Goal: Task Accomplishment & Management: Complete application form

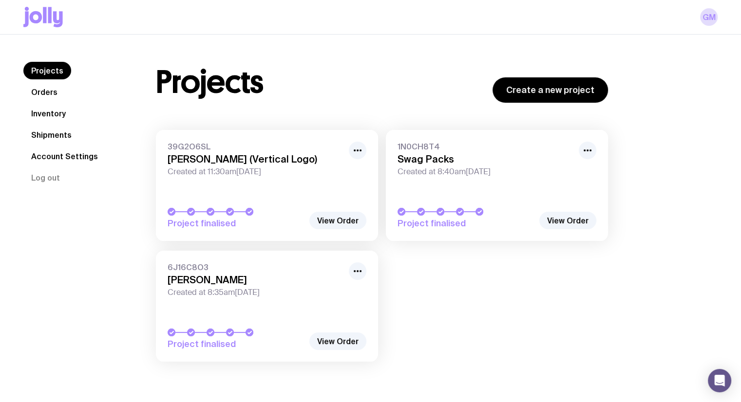
click at [61, 102] on nav "Projects Orders Inventory Shipments Account Settings Log out" at bounding box center [77, 124] width 109 height 125
click at [60, 110] on link "Inventory" at bounding box center [48, 114] width 50 height 18
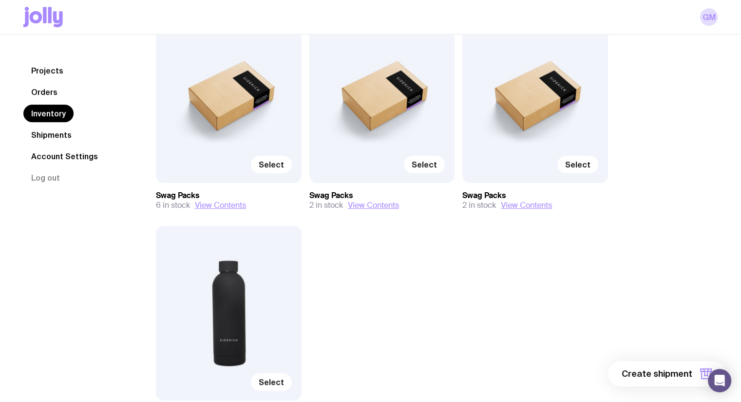
scroll to position [146, 0]
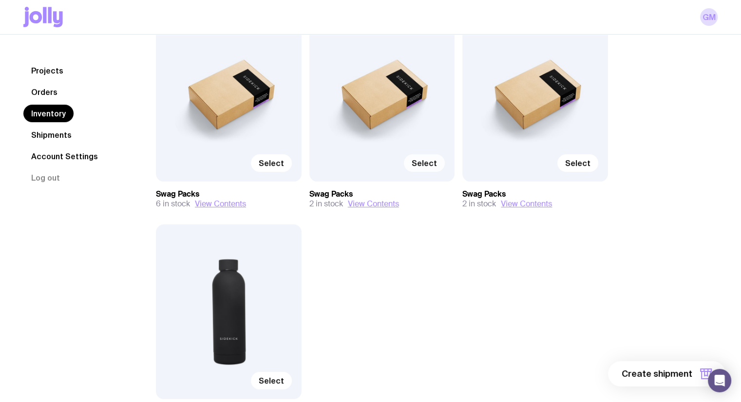
click at [432, 157] on label "Select" at bounding box center [424, 163] width 41 height 18
click at [0, 0] on input "Select" at bounding box center [0, 0] width 0 height 0
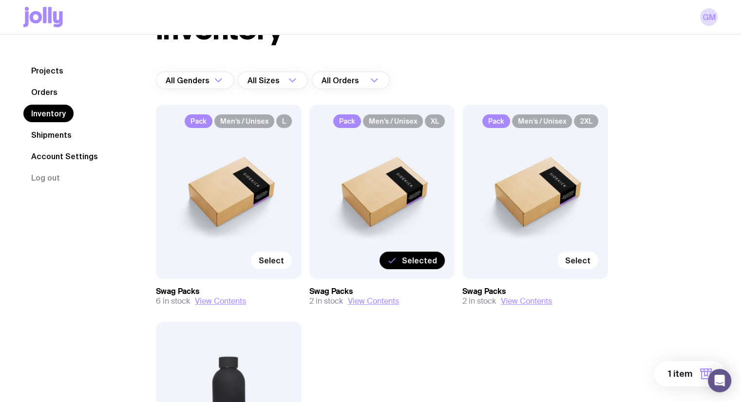
scroll to position [236, 0]
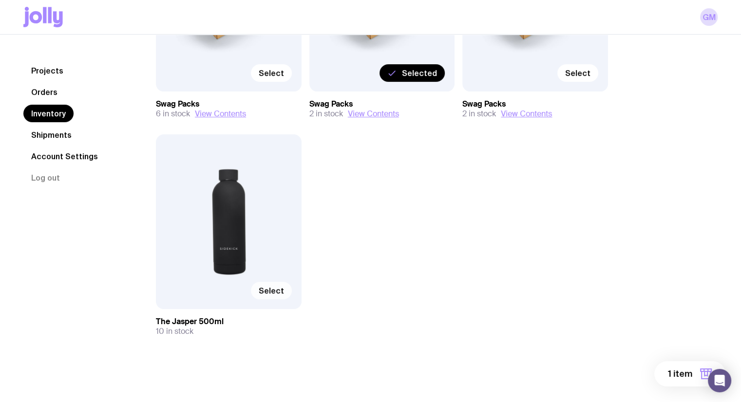
click at [274, 289] on span "Select" at bounding box center [271, 291] width 25 height 10
click at [0, 0] on input "Select" at bounding box center [0, 0] width 0 height 0
click at [697, 374] on button "2 items" at bounding box center [686, 373] width 78 height 25
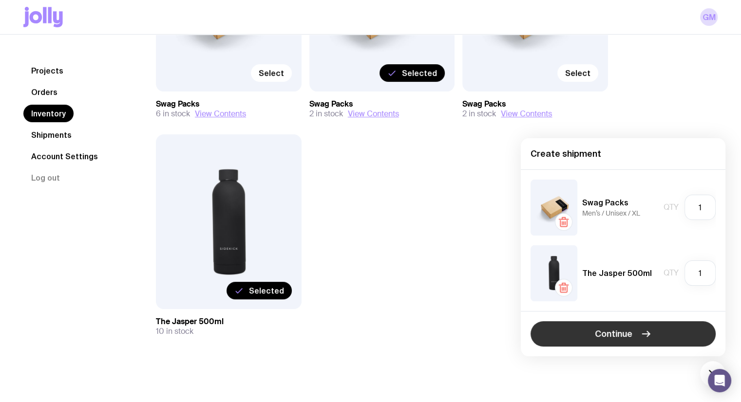
click at [668, 336] on button "Continue" at bounding box center [622, 333] width 185 height 25
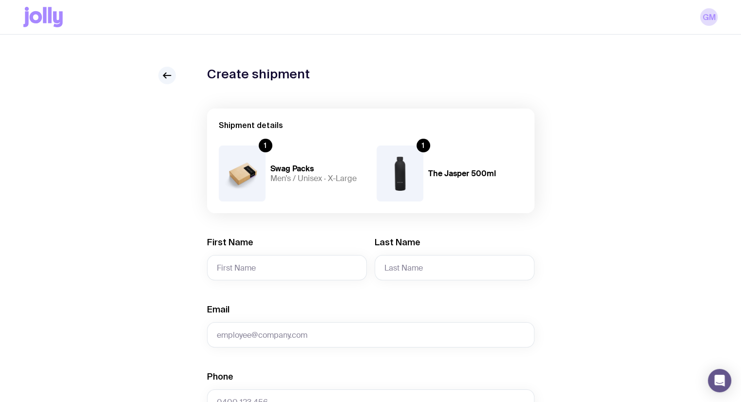
scroll to position [146, 0]
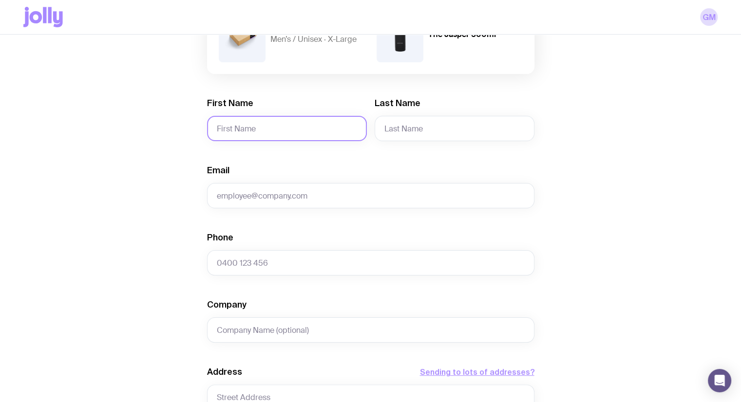
click at [286, 132] on input "First Name" at bounding box center [287, 128] width 160 height 25
type input "[PERSON_NAME]"
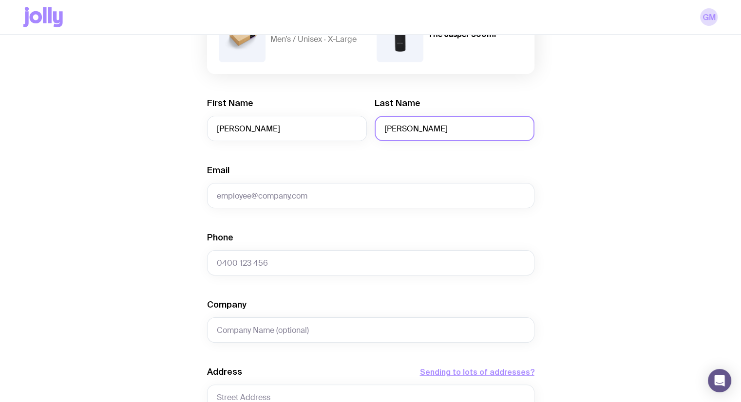
type input "[PERSON_NAME]"
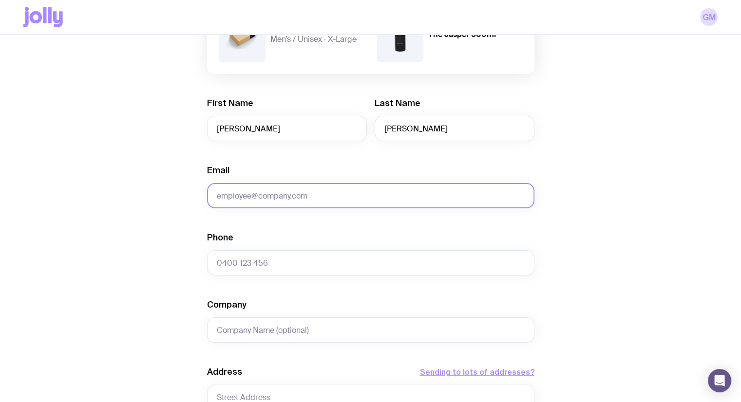
click at [308, 196] on input "Email" at bounding box center [370, 195] width 327 height 25
paste input "[PERSON_NAME][EMAIL_ADDRESS]"
type input "[PERSON_NAME][EMAIL_ADDRESS]"
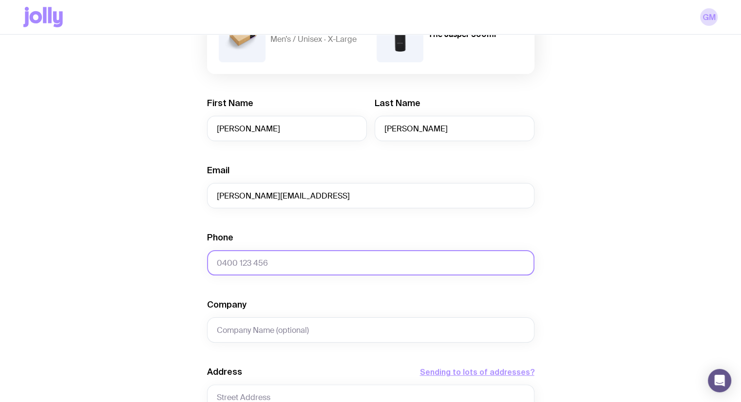
click at [259, 272] on input "Phone" at bounding box center [370, 262] width 327 height 25
paste input "[PHONE_NUMBER]"
type input "[PHONE_NUMBER]"
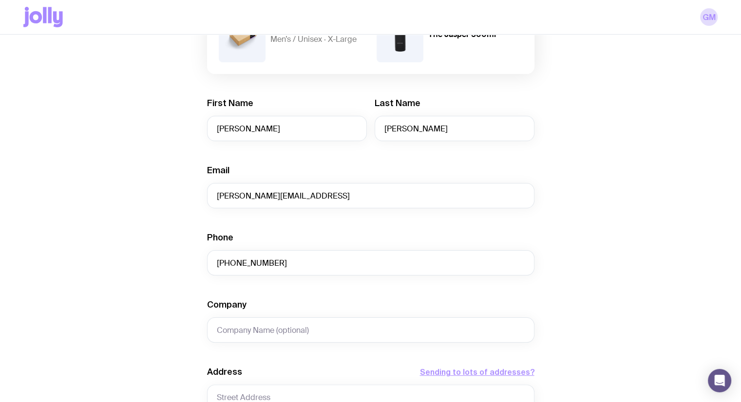
click at [604, 220] on div "Create shipment Shipment details 1 Swag Packs Men’s / Unisex · X-Large 1 The Ja…" at bounding box center [370, 297] width 694 height 741
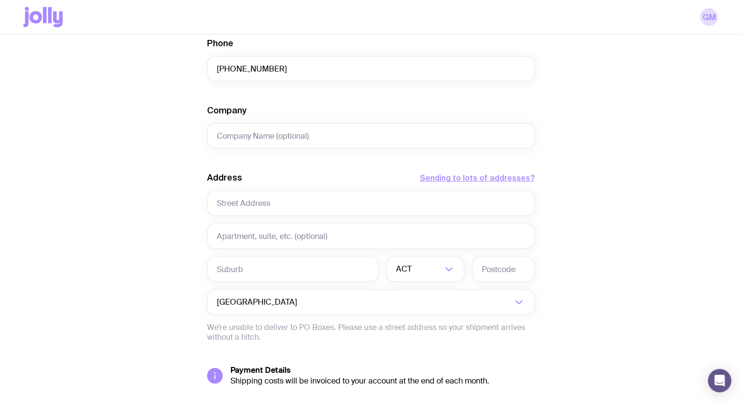
scroll to position [341, 0]
click at [247, 130] on input "Company" at bounding box center [370, 135] width 327 height 25
click at [246, 135] on input "Company" at bounding box center [370, 135] width 327 height 25
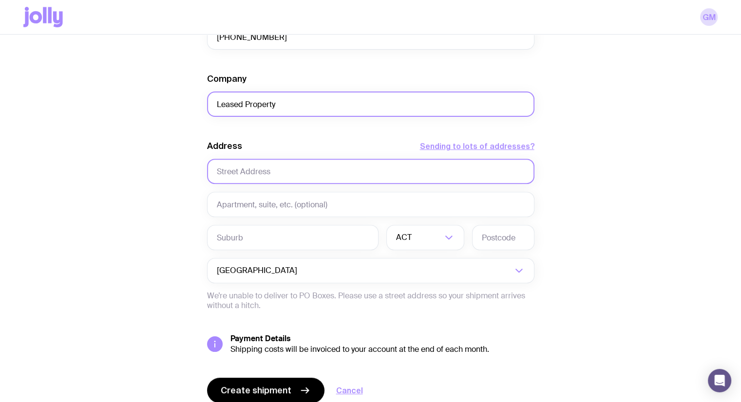
scroll to position [390, 0]
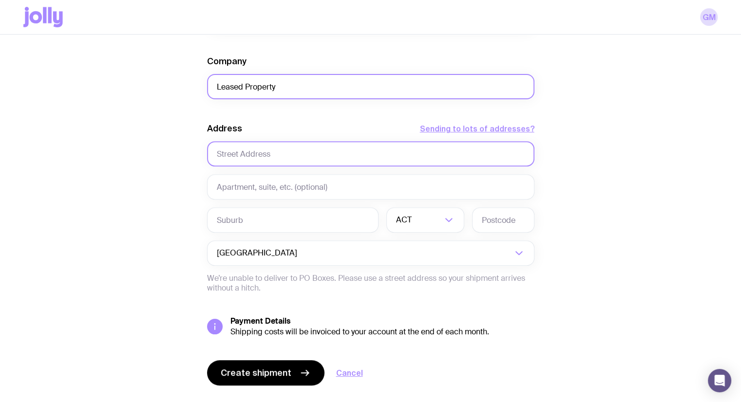
type input "Leased Property"
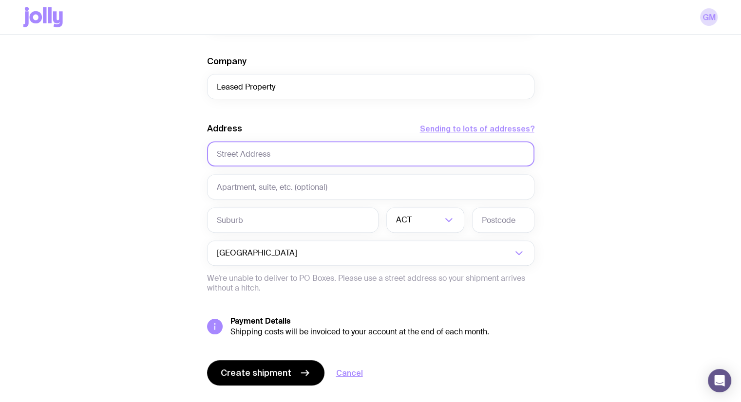
click at [275, 153] on input "text" at bounding box center [370, 153] width 327 height 25
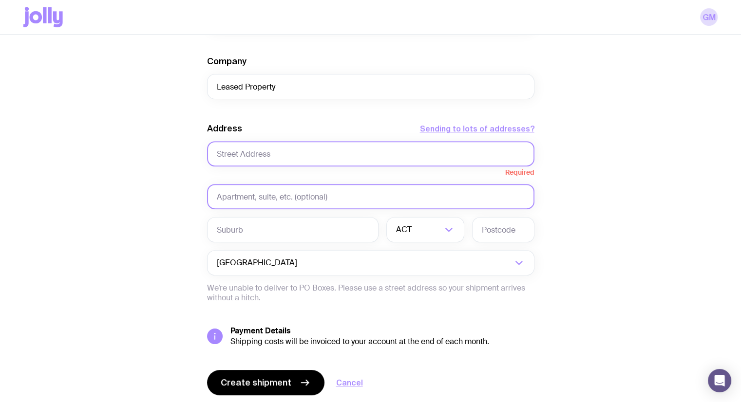
paste input "[STREET_ADDRESS]"
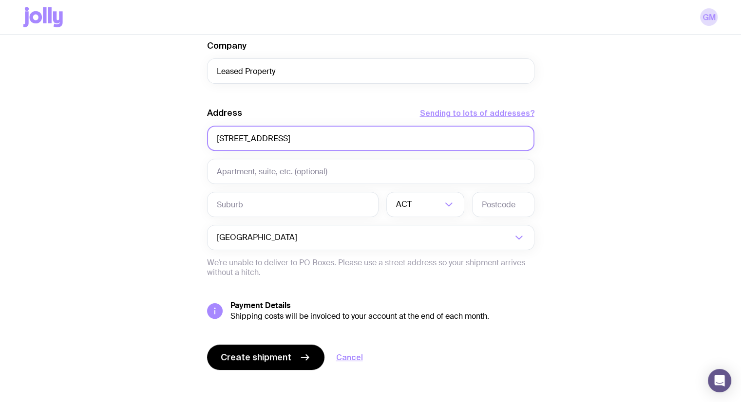
scroll to position [412, 0]
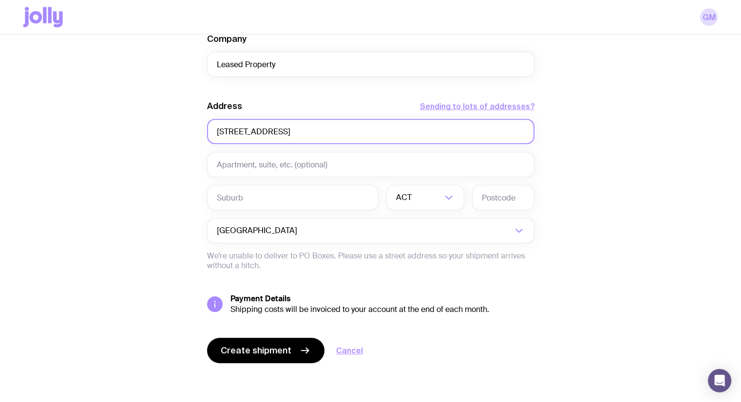
type input "[STREET_ADDRESS]"
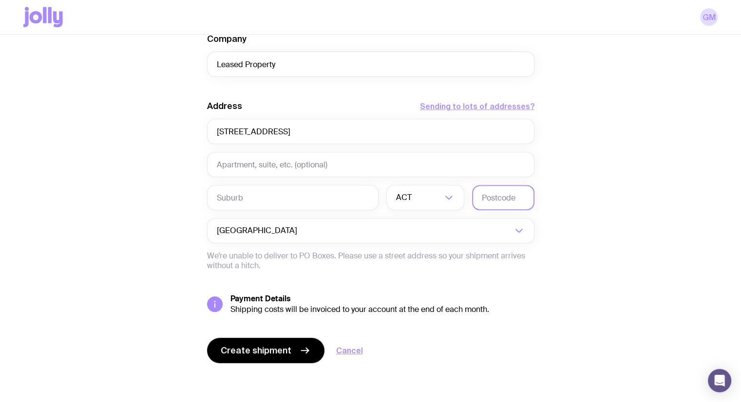
click at [502, 195] on input "text" at bounding box center [503, 197] width 62 height 25
paste input "2251"
type input "2251"
click at [430, 190] on input "Search for option" at bounding box center [419, 197] width 46 height 25
click at [429, 252] on li "[GEOGRAPHIC_DATA]" at bounding box center [425, 248] width 77 height 21
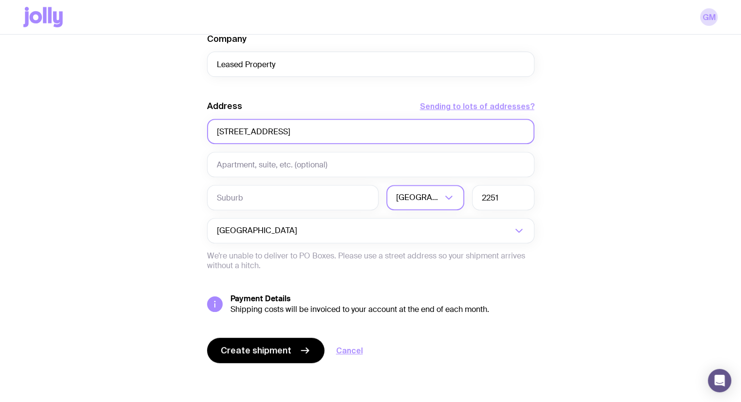
drag, startPoint x: 478, startPoint y: 135, endPoint x: 331, endPoint y: 130, distance: 147.6
click at [331, 130] on input "[STREET_ADDRESS]" at bounding box center [370, 131] width 327 height 25
drag, startPoint x: 327, startPoint y: 131, endPoint x: 289, endPoint y: 133, distance: 38.1
click at [289, 133] on input "[STREET_ADDRESS]," at bounding box center [370, 131] width 327 height 25
click at [337, 134] on input "[STREET_ADDRESS]," at bounding box center [370, 131] width 327 height 25
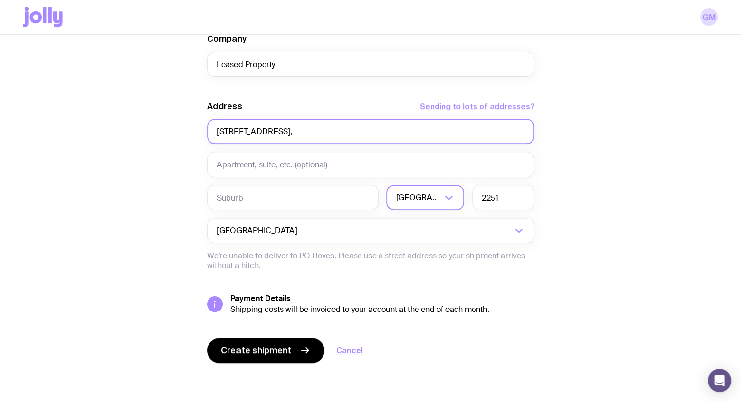
drag, startPoint x: 291, startPoint y: 127, endPoint x: 325, endPoint y: 124, distance: 34.3
click at [325, 124] on input "[STREET_ADDRESS]," at bounding box center [370, 131] width 327 height 25
type input "[STREET_ADDRESS], ,"
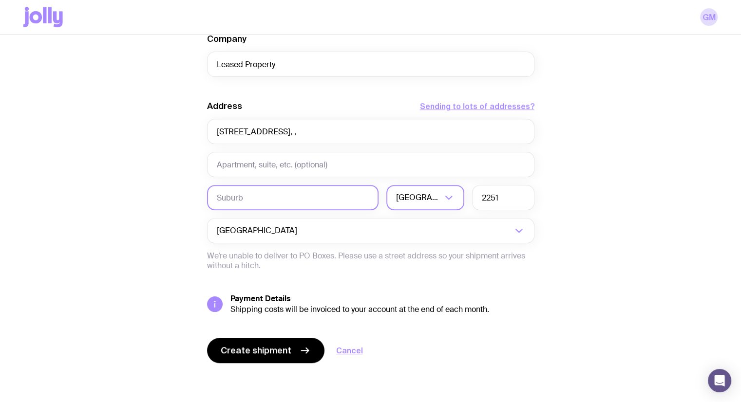
click at [289, 198] on input "text" at bounding box center [292, 197] width 171 height 25
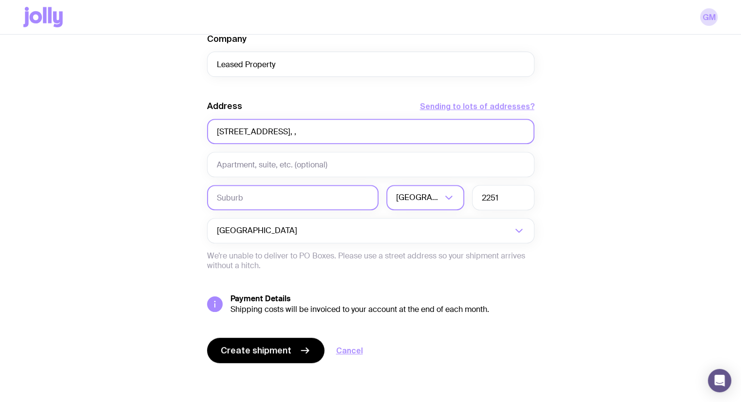
paste input "[GEOGRAPHIC_DATA]"
type input "[GEOGRAPHIC_DATA]"
click at [332, 130] on input "[STREET_ADDRESS], ," at bounding box center [370, 131] width 327 height 25
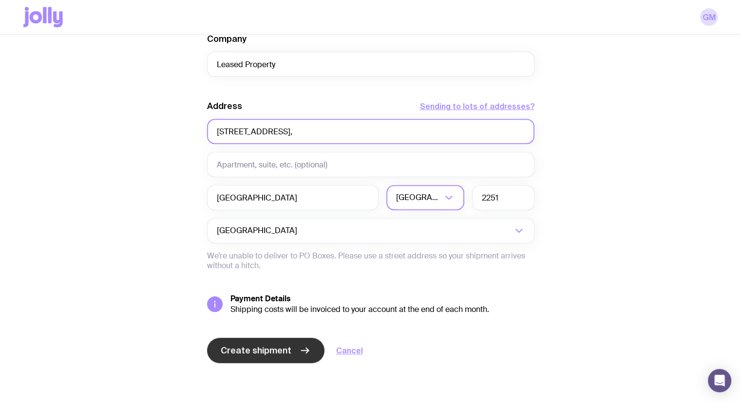
type input "[STREET_ADDRESS],"
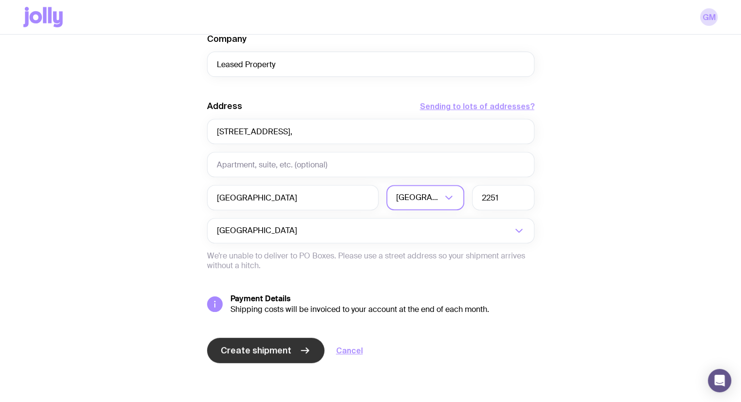
click at [275, 351] on span "Create shipment" at bounding box center [256, 351] width 71 height 12
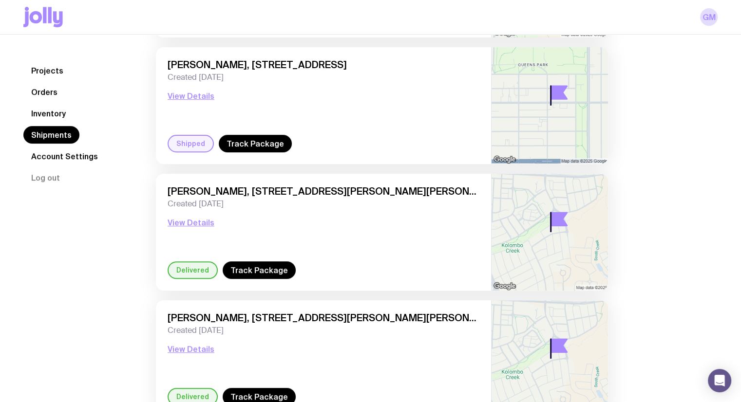
scroll to position [341, 0]
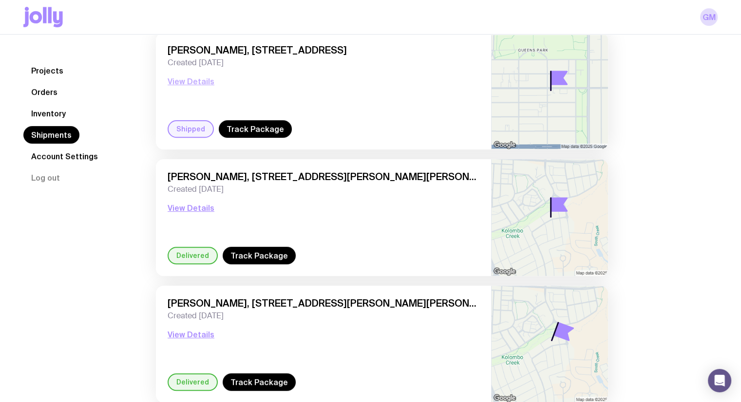
click at [200, 82] on button "View Details" at bounding box center [191, 81] width 47 height 12
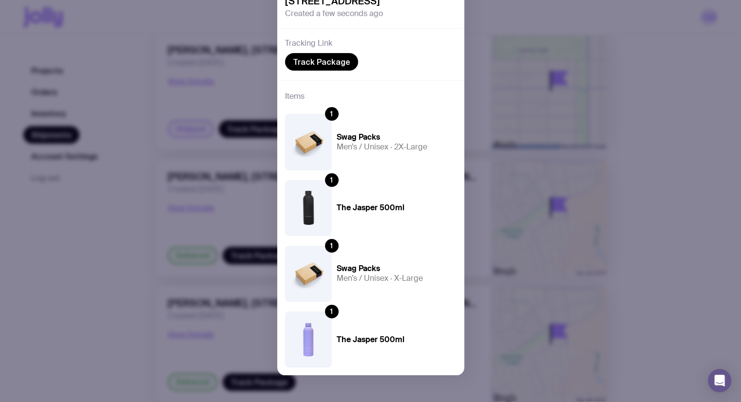
scroll to position [223, 0]
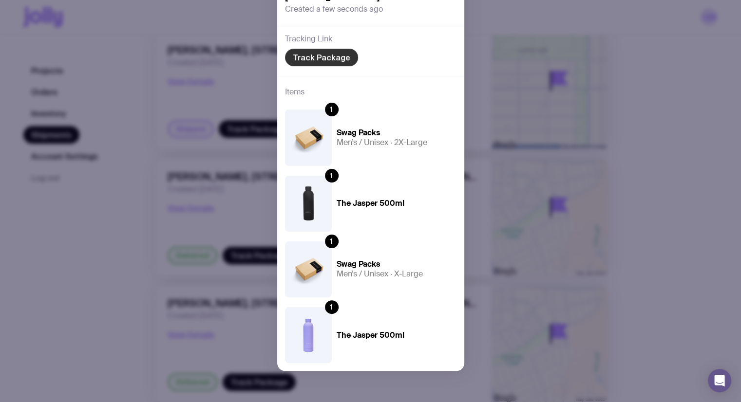
click at [337, 52] on link "Track Package" at bounding box center [321, 58] width 73 height 18
click at [650, 119] on div "Shipped [PERSON_NAME], [STREET_ADDRESS] Created a few seconds ago Tracking Link…" at bounding box center [370, 201] width 741 height 402
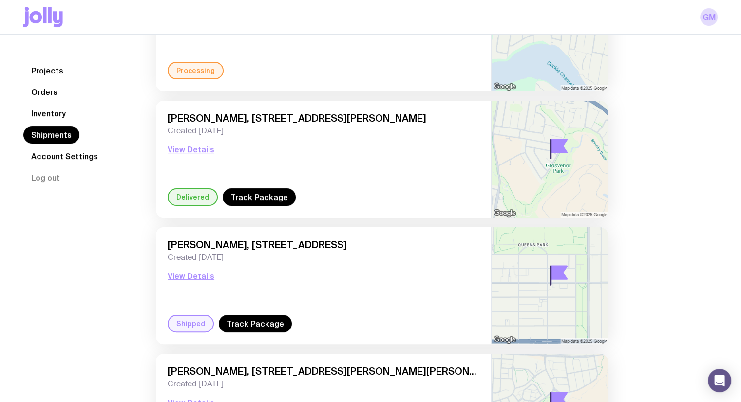
scroll to position [0, 0]
